Goal: Task Accomplishment & Management: Manage account settings

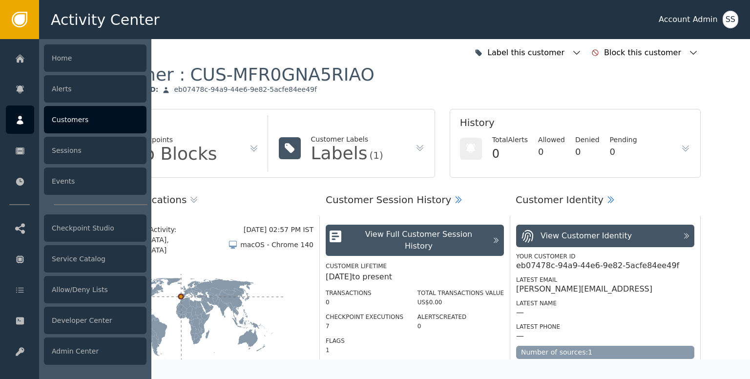
click at [31, 118] on div at bounding box center [20, 119] width 28 height 28
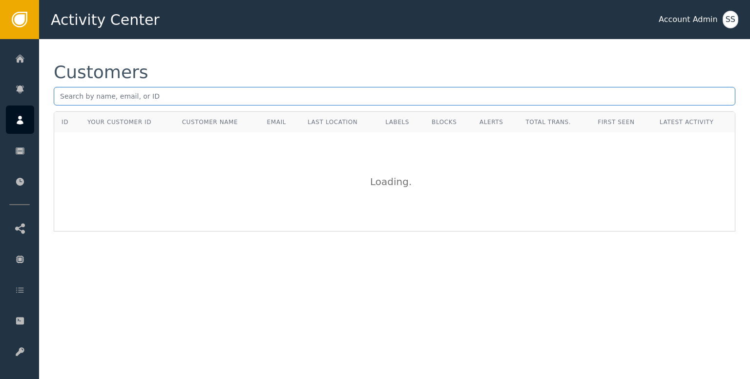
click at [206, 92] on input "text" at bounding box center [394, 96] width 681 height 19
paste input "[PERSON_NAME][EMAIL_ADDRESS][PERSON_NAME][DOMAIN_NAME]"
type input "[PERSON_NAME][EMAIL_ADDRESS][PERSON_NAME][DOMAIN_NAME]"
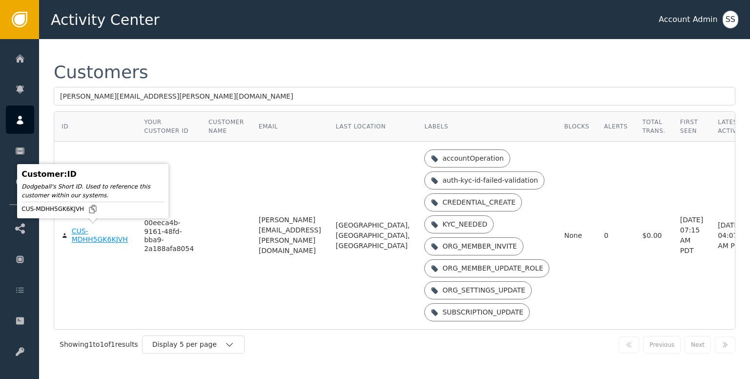
click at [81, 39] on body "Activity Center Account Admin SS Home Alerts Customers Sessions Events Checkpoi…" at bounding box center [375, 19] width 750 height 39
click at [84, 240] on div "CUS-MDHH5GK6KJVH" at bounding box center [101, 235] width 58 height 17
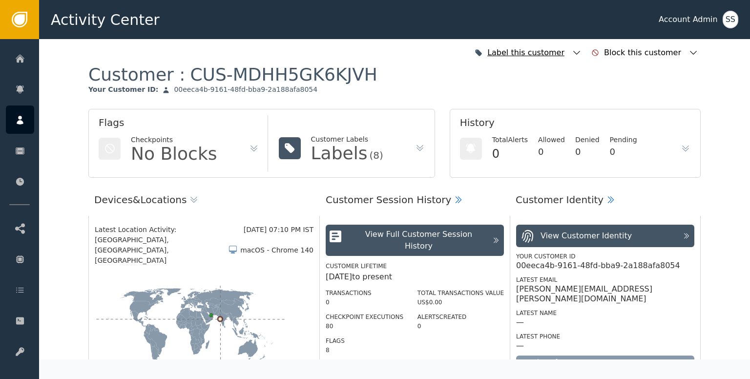
click at [581, 55] on icon "button" at bounding box center [576, 53] width 10 height 10
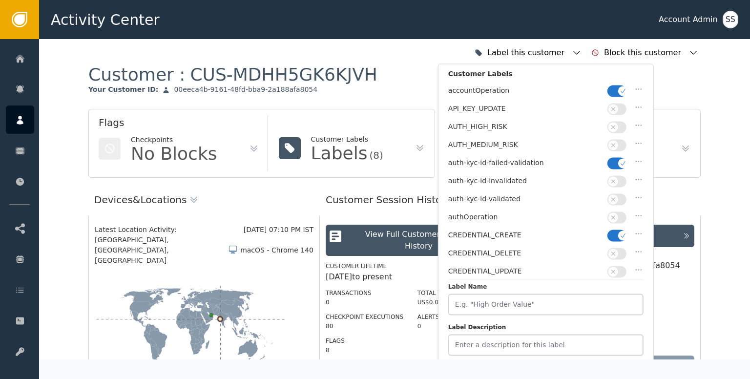
click at [620, 196] on button "button" at bounding box center [616, 199] width 19 height 12
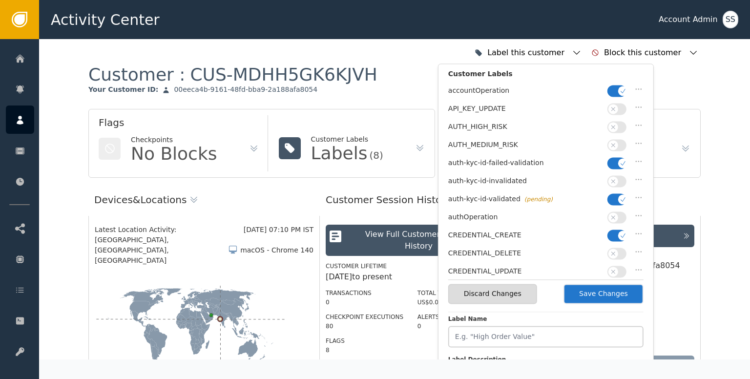
click at [620, 158] on span "button" at bounding box center [623, 163] width 10 height 10
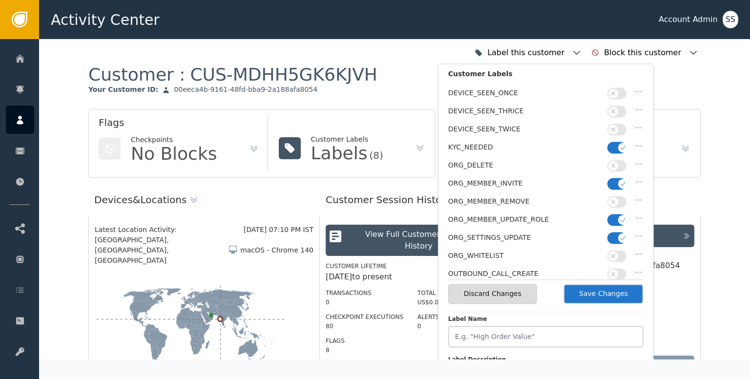
scroll to position [197, 0]
click at [608, 289] on button "Save Changes" at bounding box center [603, 294] width 80 height 20
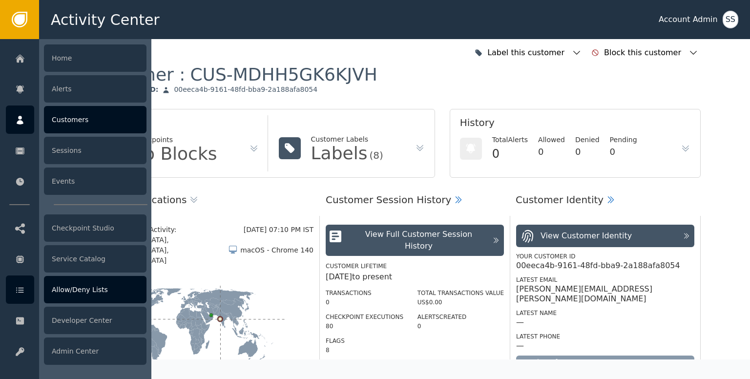
click at [67, 293] on div "Allow/Deny Lists" at bounding box center [95, 289] width 102 height 27
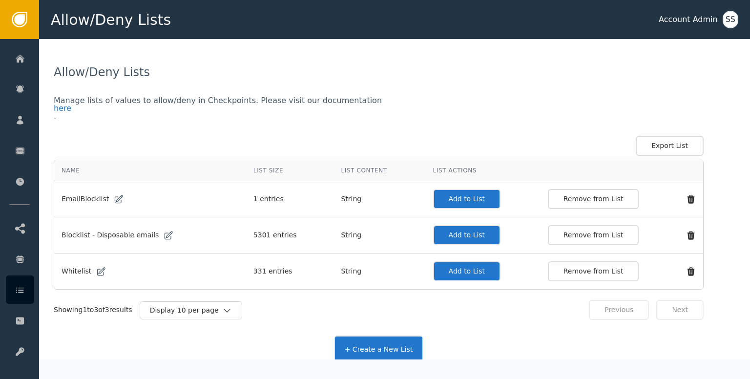
click at [433, 271] on button "Add to List" at bounding box center [467, 271] width 68 height 20
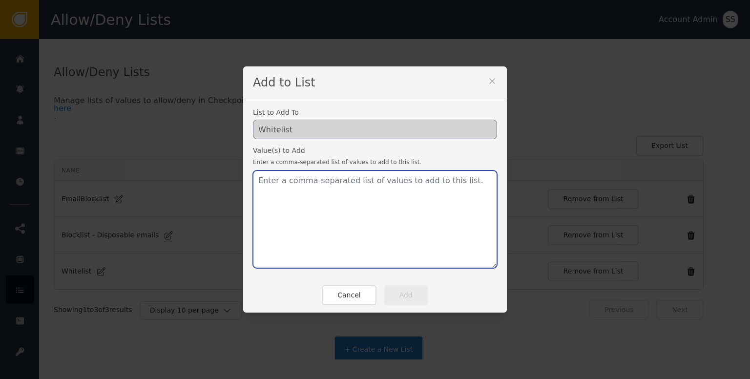
click at [394, 237] on textarea at bounding box center [375, 219] width 244 height 98
paste textarea "[PERSON_NAME][EMAIL_ADDRESS][PERSON_NAME][DOMAIN_NAME]"
type textarea "[PERSON_NAME][EMAIL_ADDRESS][PERSON_NAME][DOMAIN_NAME]"
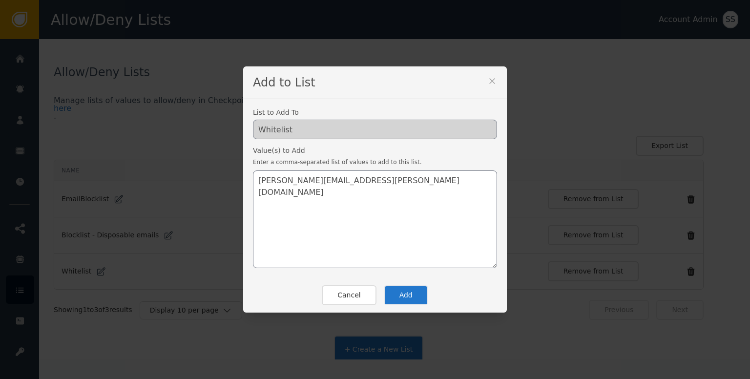
click at [402, 301] on button "Add" at bounding box center [406, 295] width 44 height 20
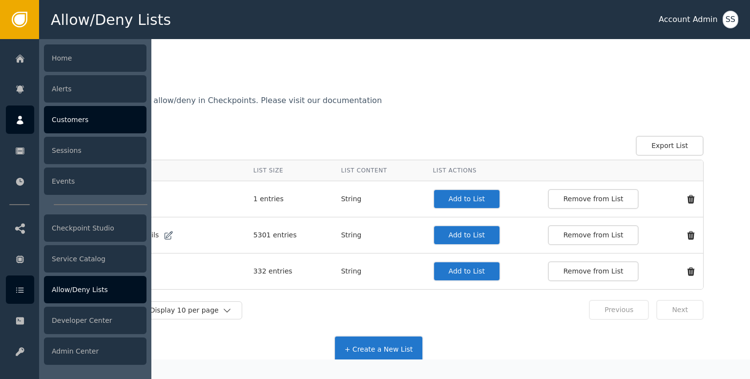
click at [34, 119] on div at bounding box center [20, 119] width 28 height 28
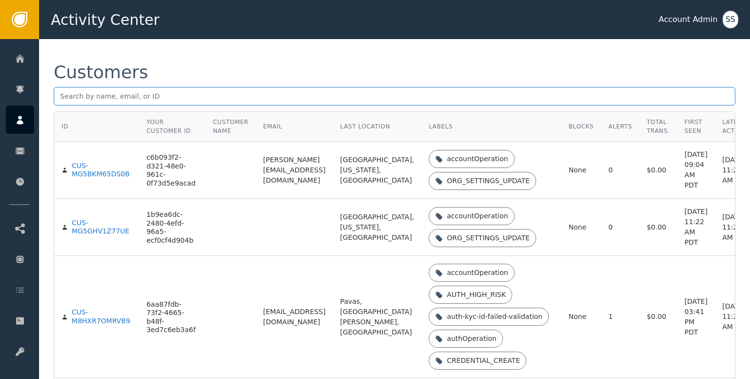
click at [209, 95] on input "text" at bounding box center [394, 96] width 681 height 19
paste input "[PERSON_NAME][EMAIL_ADDRESS][PERSON_NAME][DOMAIN_NAME]"
type input "[PERSON_NAME][EMAIL_ADDRESS][PERSON_NAME][DOMAIN_NAME]"
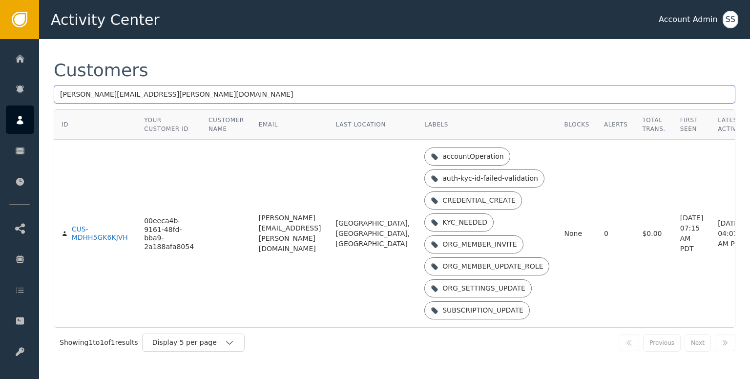
scroll to position [2, 0]
click at [166, 90] on input "[PERSON_NAME][EMAIL_ADDRESS][PERSON_NAME][DOMAIN_NAME]" at bounding box center [394, 93] width 681 height 19
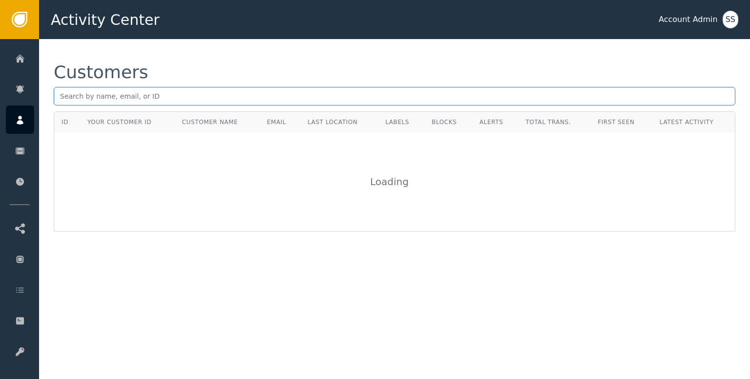
scroll to position [0, 0]
paste input "[PERSON_NAME][EMAIL_ADDRESS][DOMAIN_NAME]"
type input "[PERSON_NAME][EMAIL_ADDRESS][DOMAIN_NAME]"
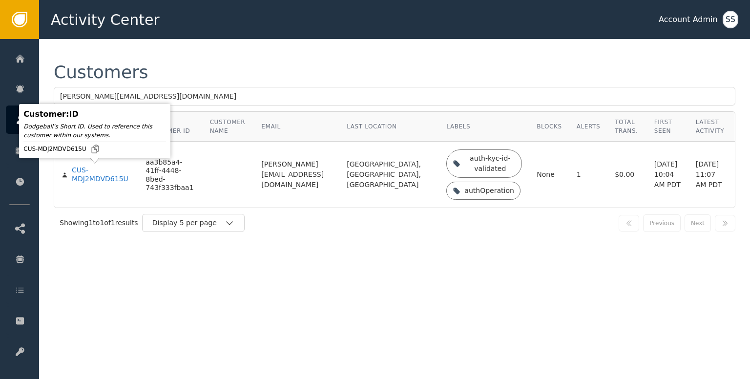
click at [100, 176] on div "CUS-MDJ2MDVD615U" at bounding box center [101, 174] width 59 height 17
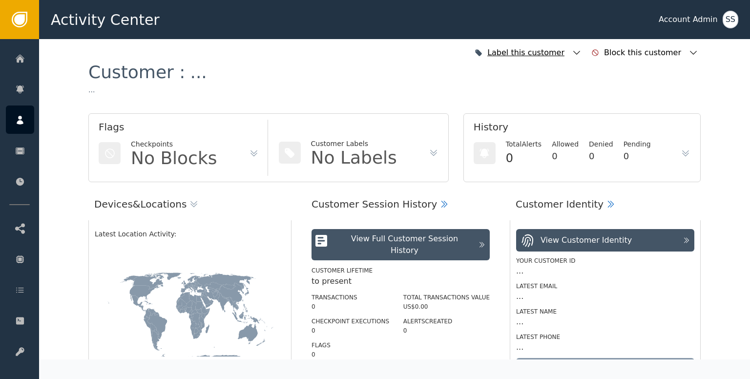
click at [581, 55] on icon "button" at bounding box center [576, 53] width 10 height 10
